Goal: Transaction & Acquisition: Purchase product/service

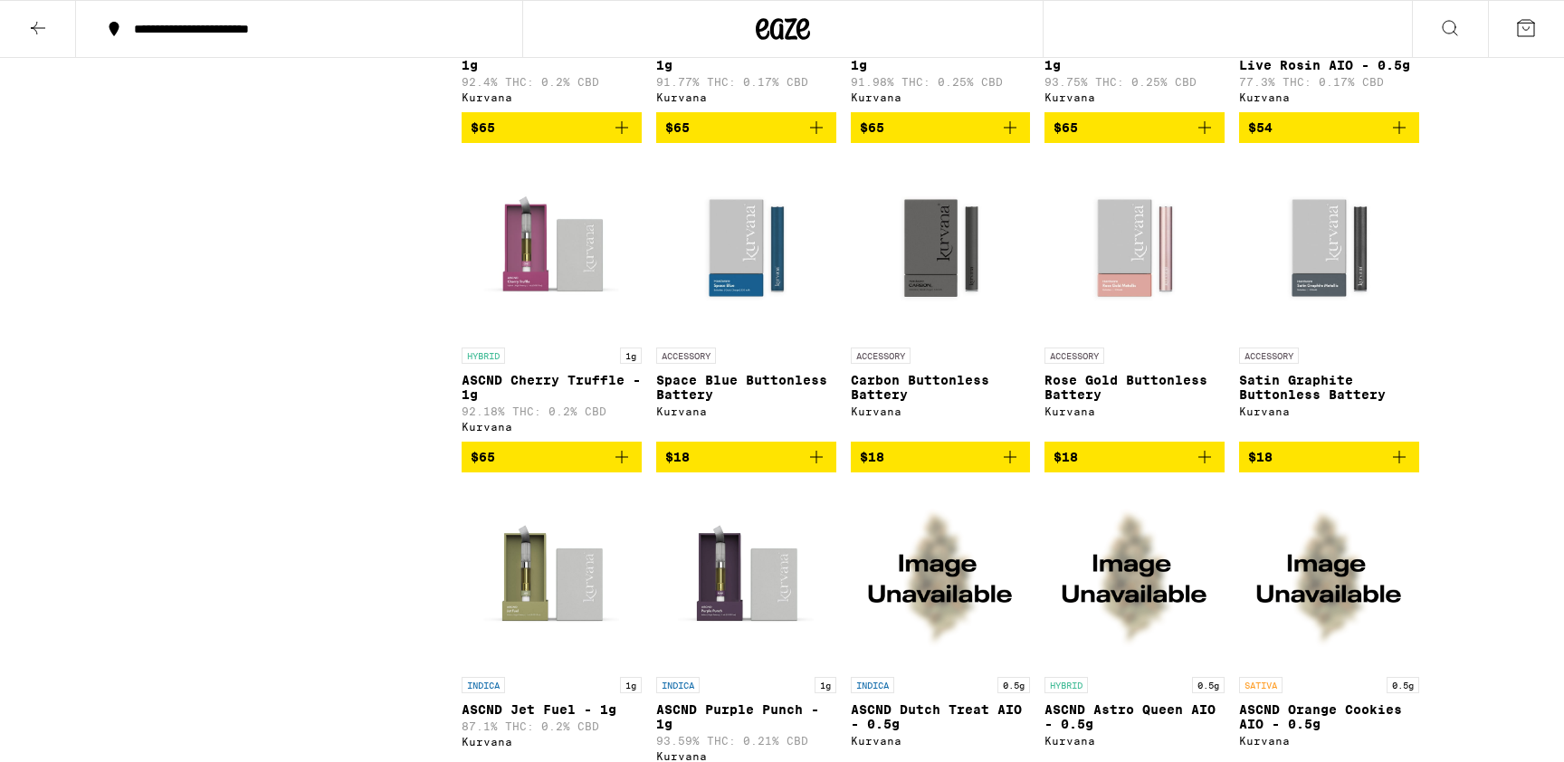
scroll to position [1122, 0]
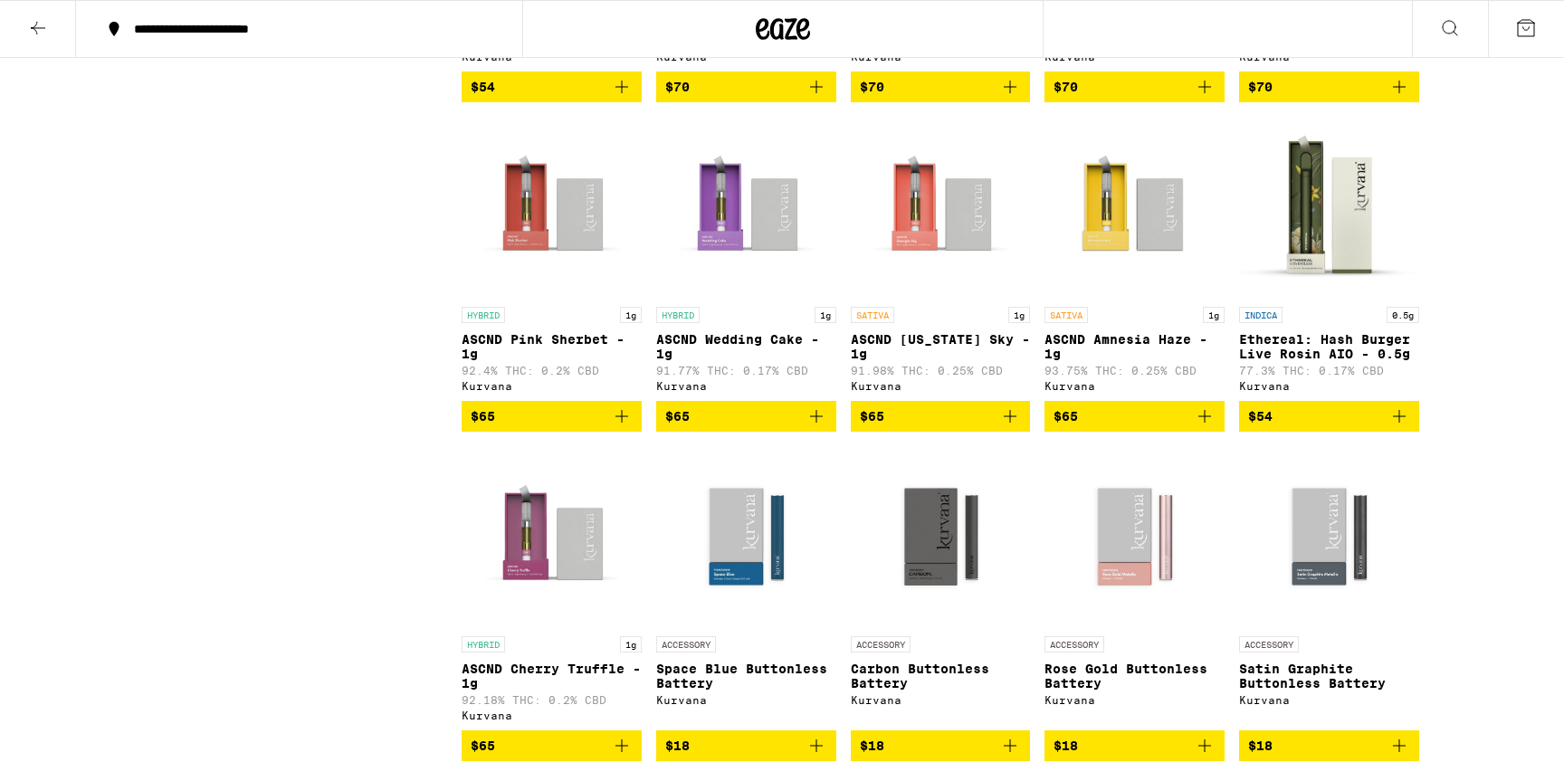
click at [1119, 229] on img "Open page for ASCND Amnesia Haze - 1g from Kurvana" at bounding box center [1134, 207] width 180 height 181
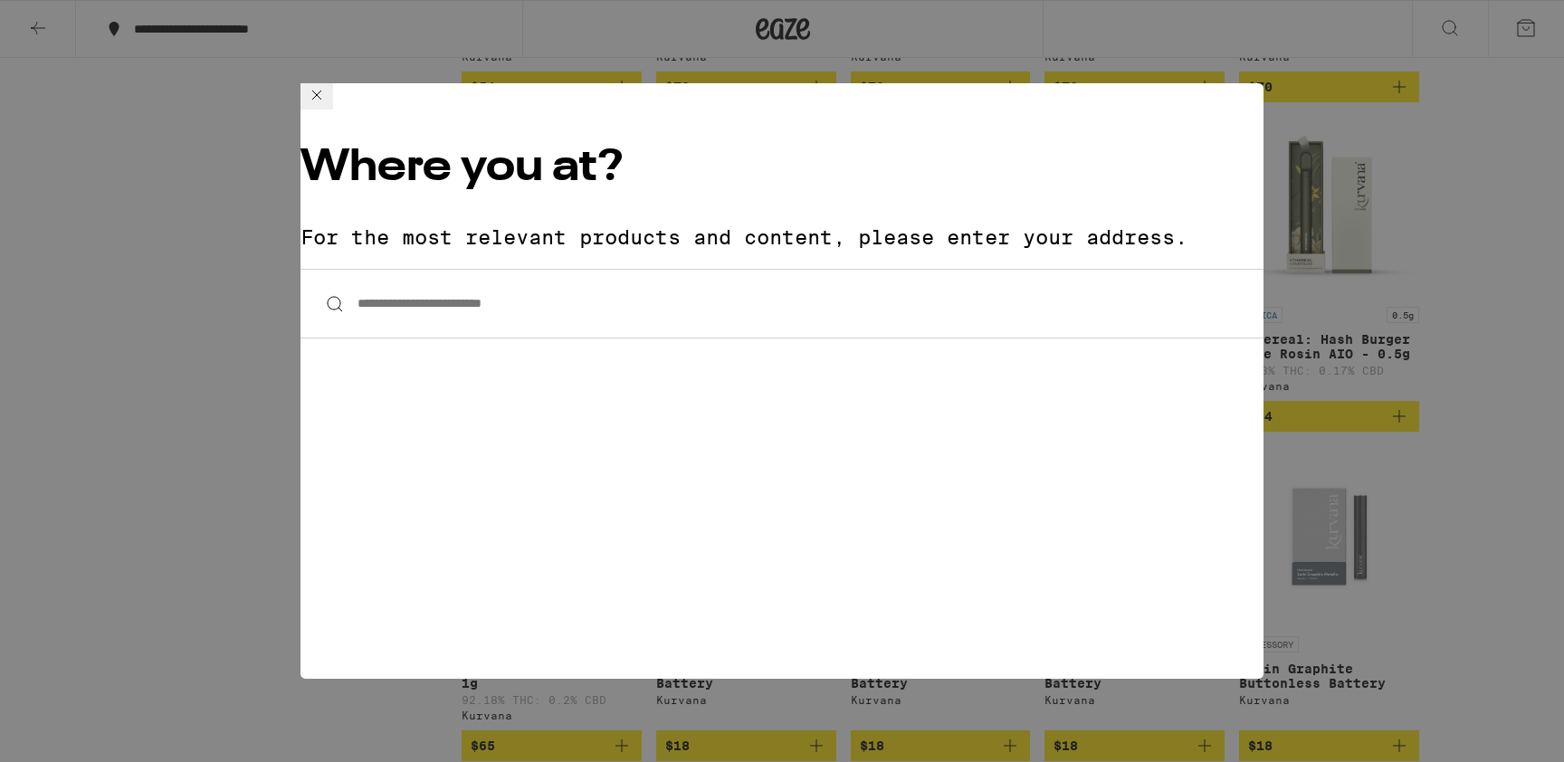
click at [457, 269] on input "**********" at bounding box center [781, 304] width 963 height 70
click at [321, 100] on icon at bounding box center [316, 94] width 9 height 9
